Goal: Information Seeking & Learning: Learn about a topic

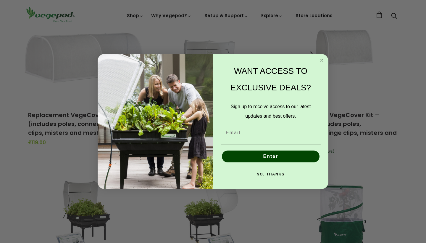
scroll to position [214, 0]
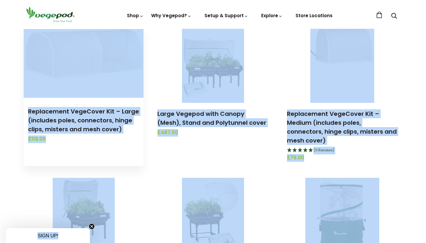
drag, startPoint x: 85, startPoint y: 40, endPoint x: 109, endPoint y: 43, distance: 24.4
click at [109, 43] on img at bounding box center [84, 63] width 120 height 69
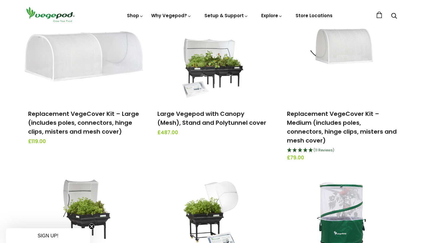
click at [9, 17] on header "Shop Vegepod Bundles Vegepods Stands & Trolleys Kitchen Garden Accessories & Ot…" at bounding box center [213, 14] width 426 height 29
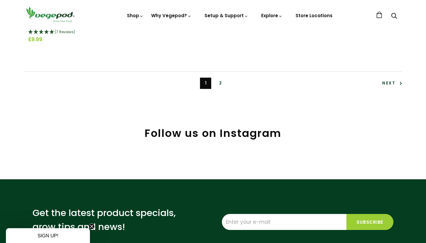
scroll to position [1407, 0]
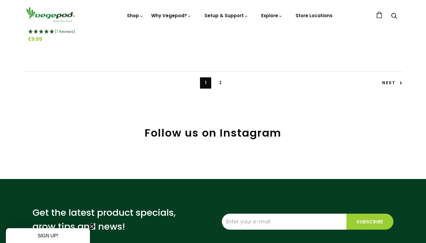
click at [395, 80] on span "Next" at bounding box center [392, 83] width 20 height 6
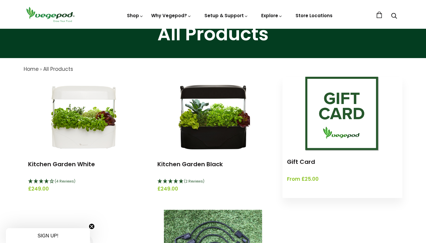
scroll to position [40, 0]
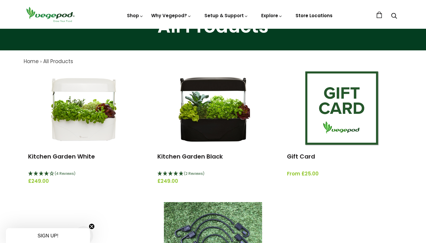
click at [308, 18] on link "Store Locations" at bounding box center [313, 15] width 37 height 6
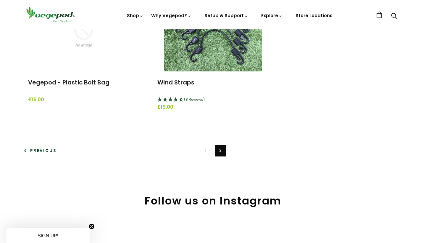
scroll to position [262, 0]
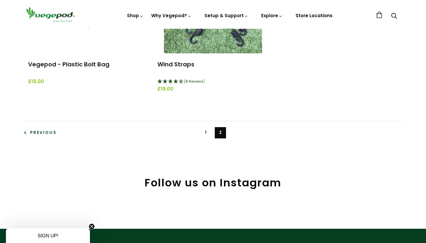
click at [324, 14] on link "Store Locations" at bounding box center [313, 15] width 37 height 6
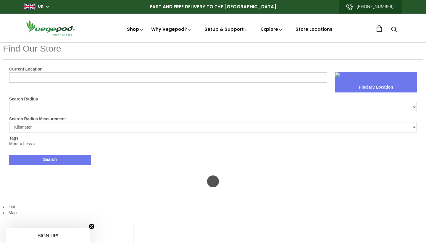
select select "m"
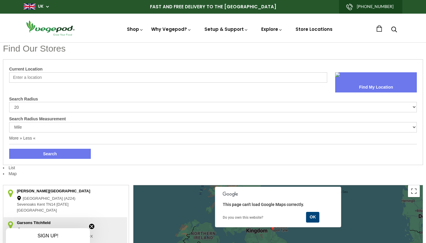
click at [29, 79] on input "Current Location" at bounding box center [168, 77] width 318 height 10
type input "0"
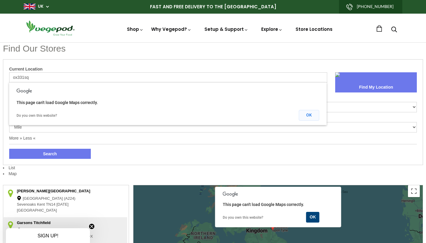
type input "ox331sq"
click at [309, 114] on button "OK" at bounding box center [309, 115] width 20 height 11
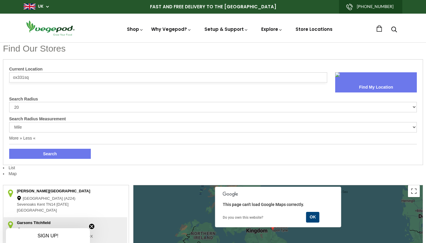
click at [349, 86] on button "Find My Location" at bounding box center [376, 87] width 82 height 10
click at [75, 155] on button "Search" at bounding box center [50, 153] width 82 height 10
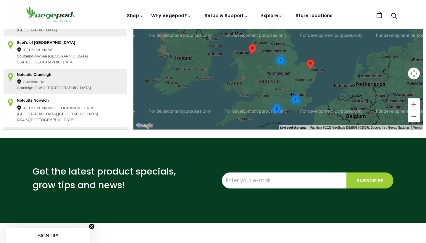
scroll to position [225, 0]
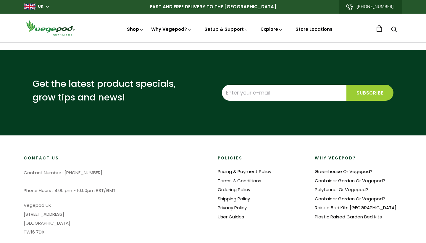
select select "m"
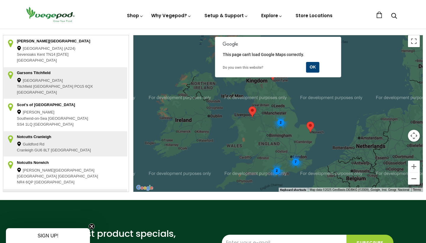
scroll to position [150, 0]
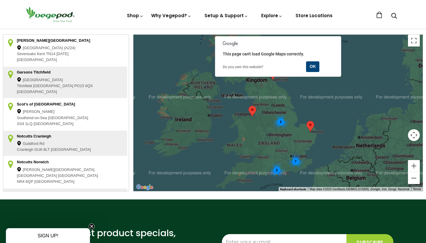
click at [272, 141] on div "7 2 2" at bounding box center [277, 113] width 289 height 156
click at [281, 154] on div "7 2 2" at bounding box center [277, 113] width 289 height 156
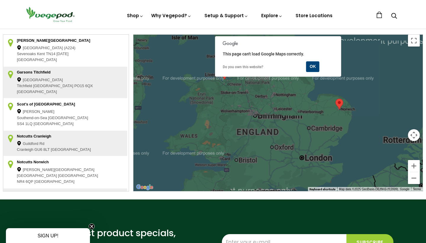
click at [281, 154] on div at bounding box center [277, 113] width 289 height 156
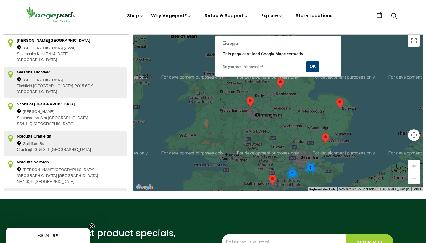
click at [277, 148] on div "5 2" at bounding box center [277, 113] width 289 height 156
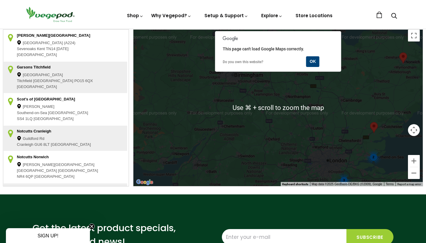
scroll to position [152, 0]
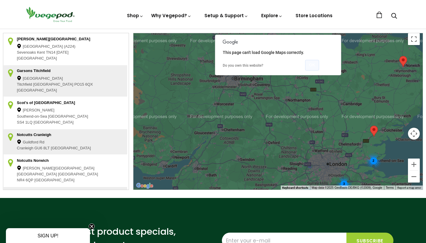
click at [313, 65] on button "OK" at bounding box center [312, 65] width 14 height 11
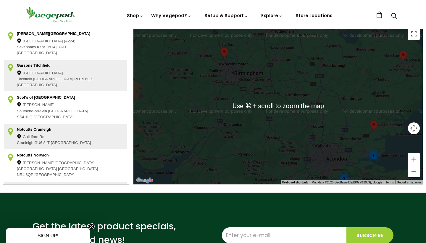
scroll to position [158, 0]
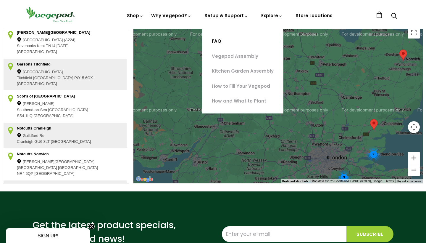
click at [218, 41] on link "FAQ" at bounding box center [242, 41] width 81 height 15
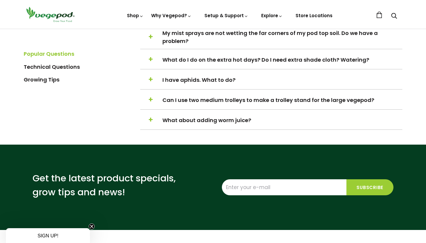
scroll to position [752, 0]
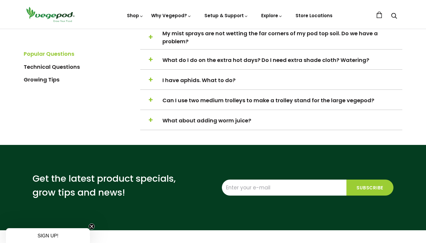
click at [210, 118] on span "What about adding worm juice?" at bounding box center [281, 120] width 239 height 8
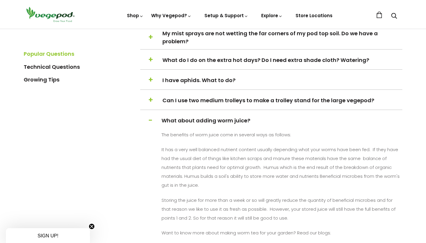
click at [52, 65] on link "Technical Questions" at bounding box center [52, 66] width 56 height 7
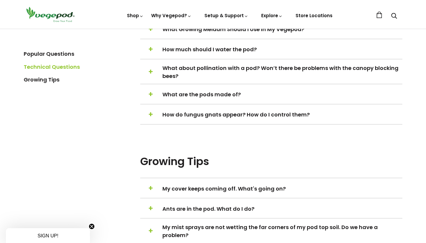
scroll to position [511, 0]
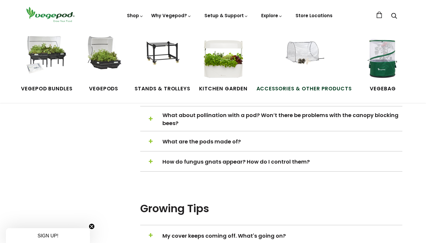
click at [305, 87] on span "Accessories & Other Products" at bounding box center [304, 89] width 96 height 8
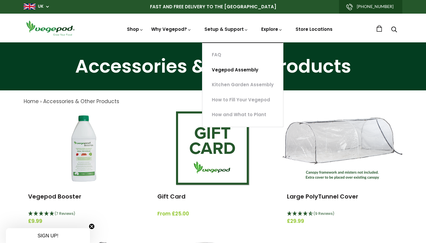
click at [224, 70] on link "Vegepod Assembly" at bounding box center [242, 69] width 81 height 15
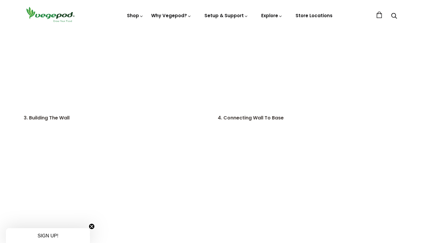
scroll to position [227, 0]
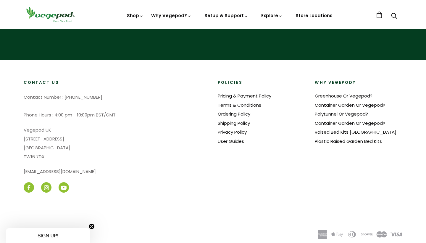
scroll to position [1408, 0]
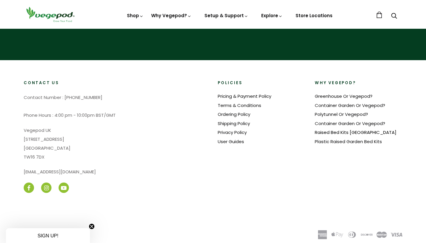
click at [340, 129] on link "Raised Bed Kits [GEOGRAPHIC_DATA]" at bounding box center [356, 132] width 82 height 6
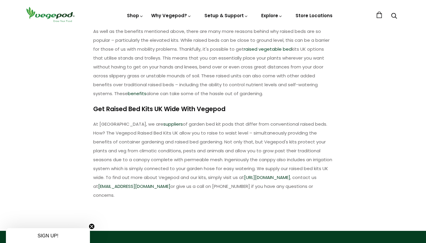
scroll to position [305, 0]
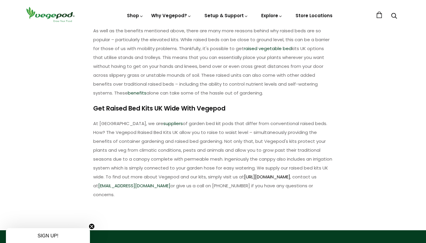
click at [244, 175] on link "https://vegepod.co.uk/pages/product-features" at bounding box center [267, 176] width 46 height 6
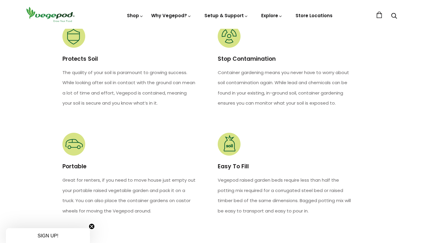
scroll to position [739, 0]
